Goal: Find specific page/section

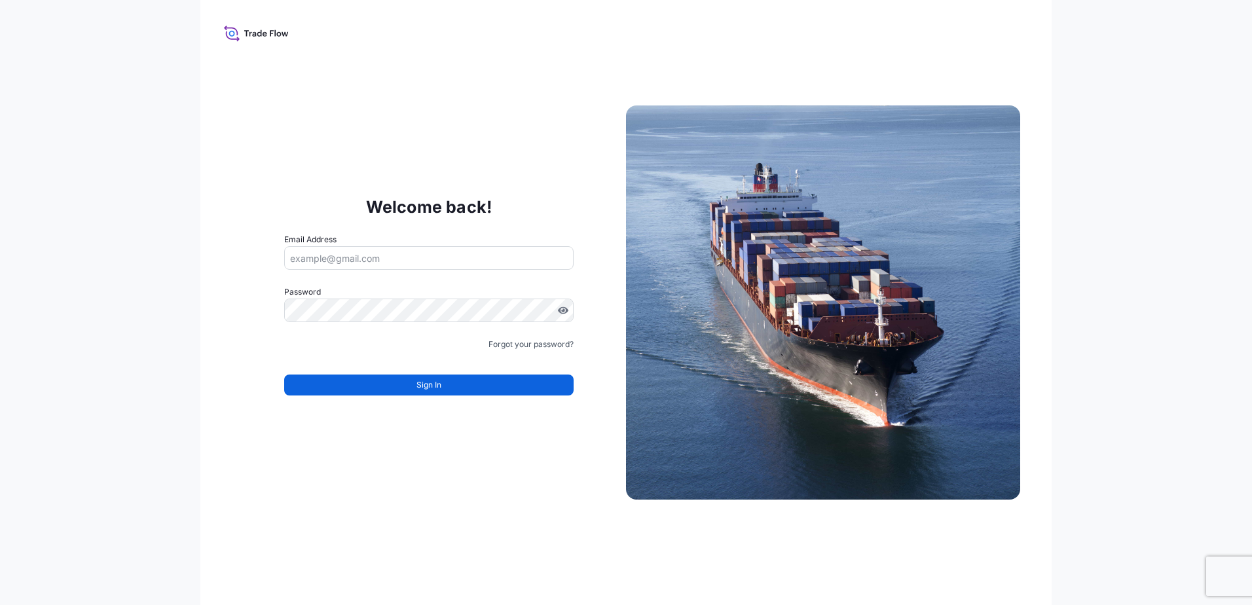
click at [442, 256] on input "Email Address" at bounding box center [429, 258] width 290 height 24
click at [352, 254] on input "Email Address" at bounding box center [429, 258] width 290 height 24
type input "[EMAIL_ADDRESS][DOMAIN_NAME]"
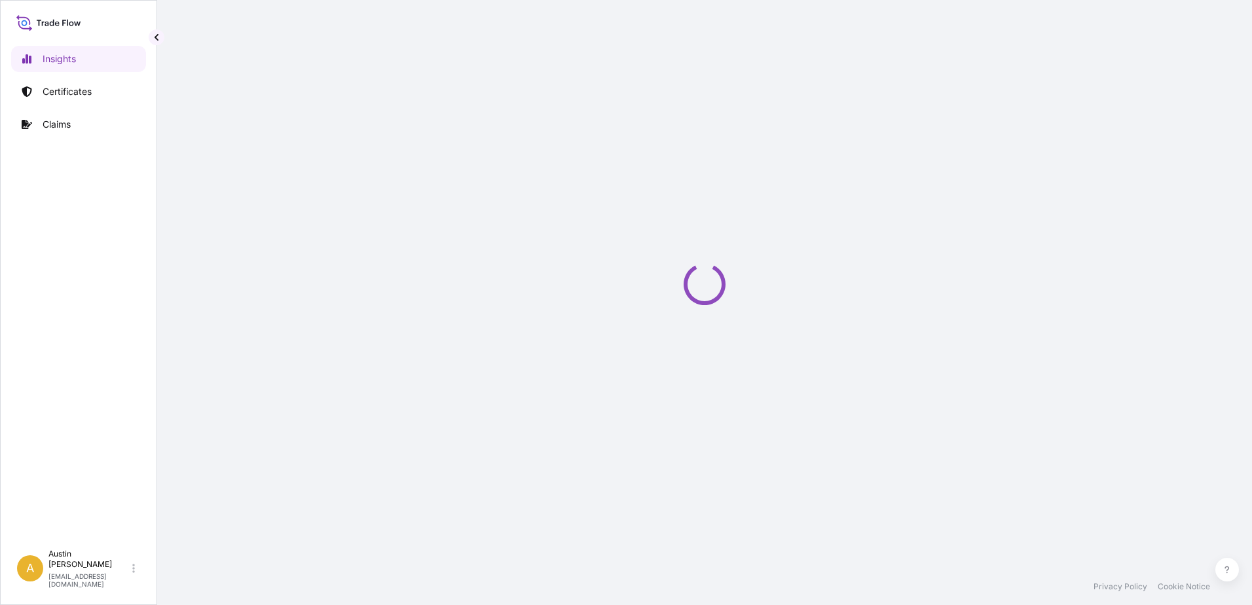
select select "2025"
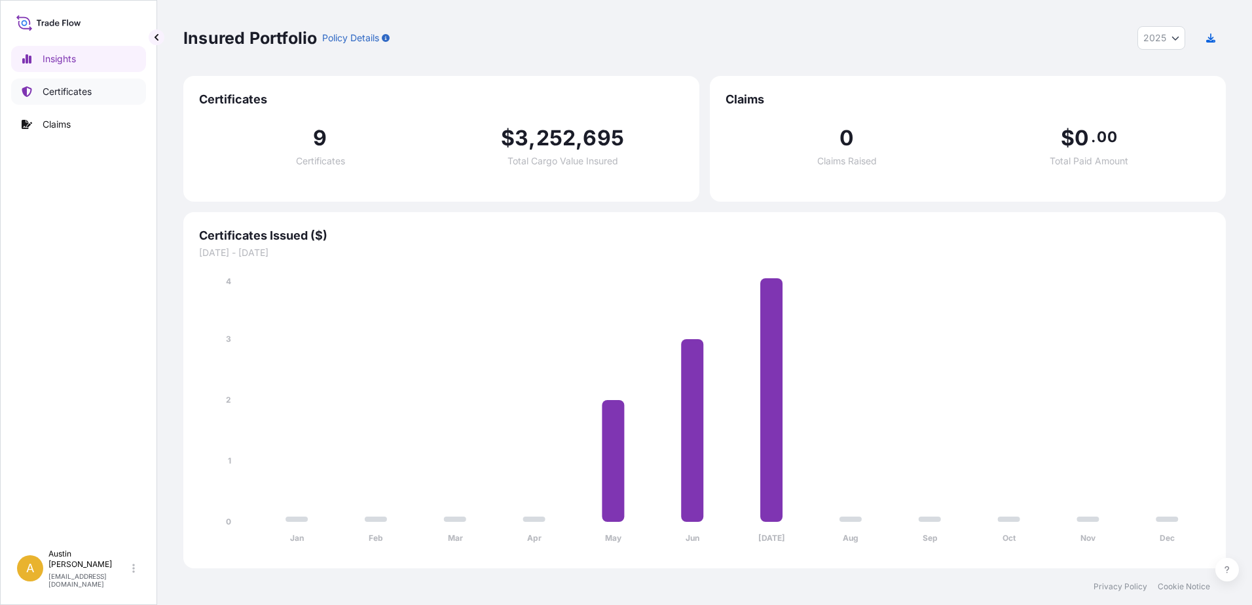
click at [94, 86] on link "Certificates" at bounding box center [78, 92] width 135 height 26
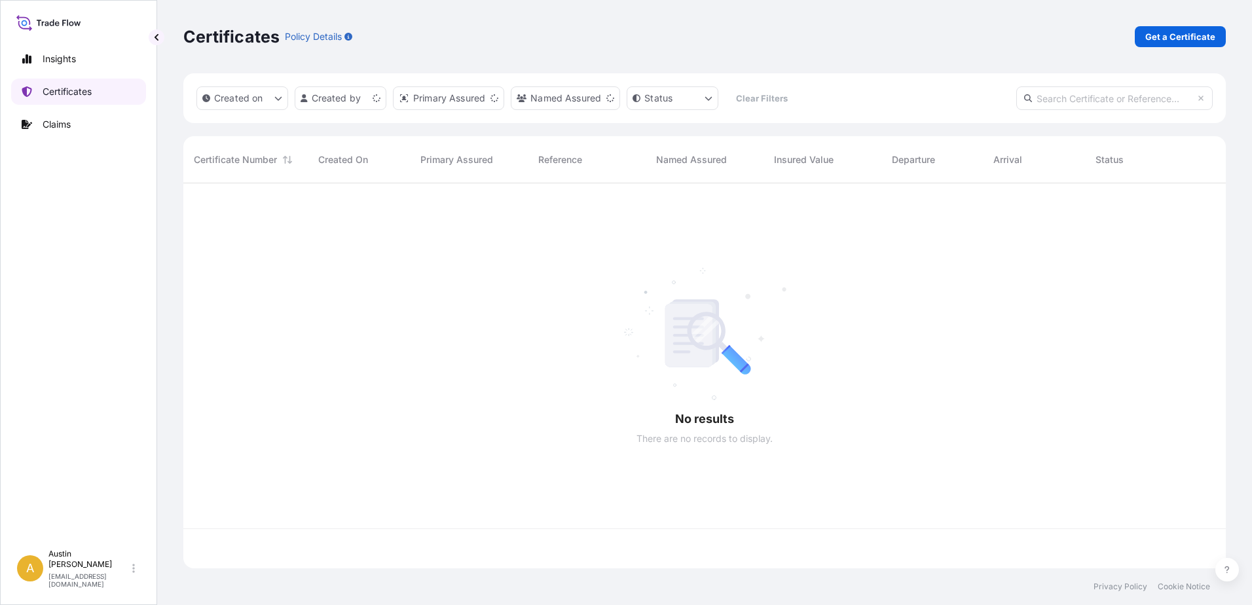
scroll to position [383, 1033]
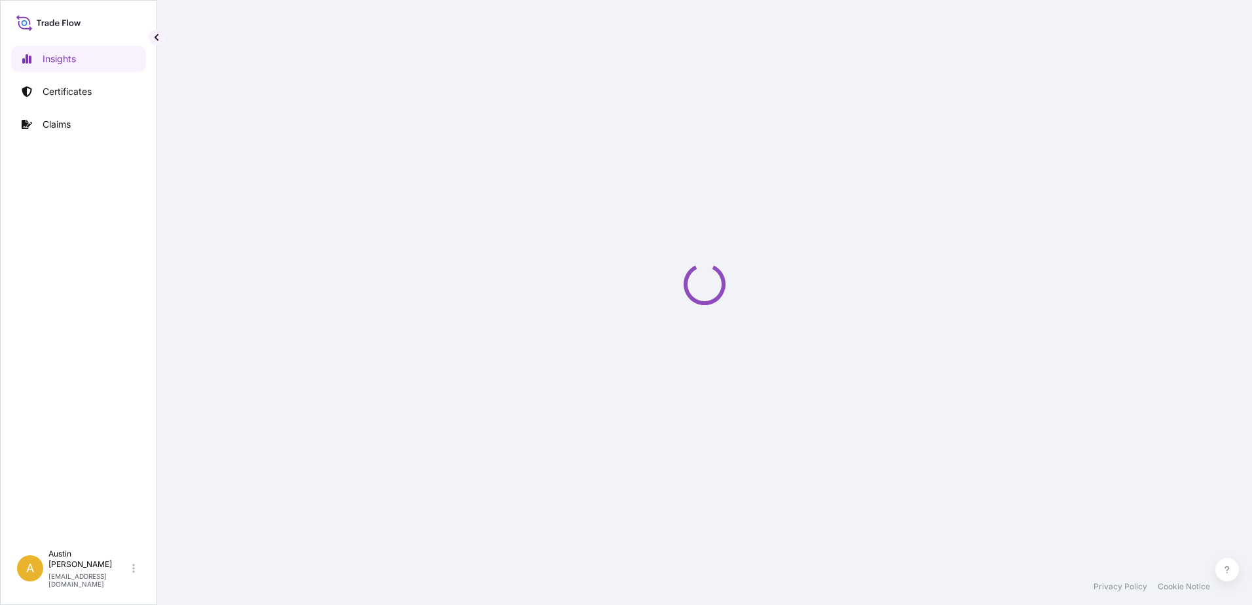
select select "2025"
